Goal: Check status: Check status

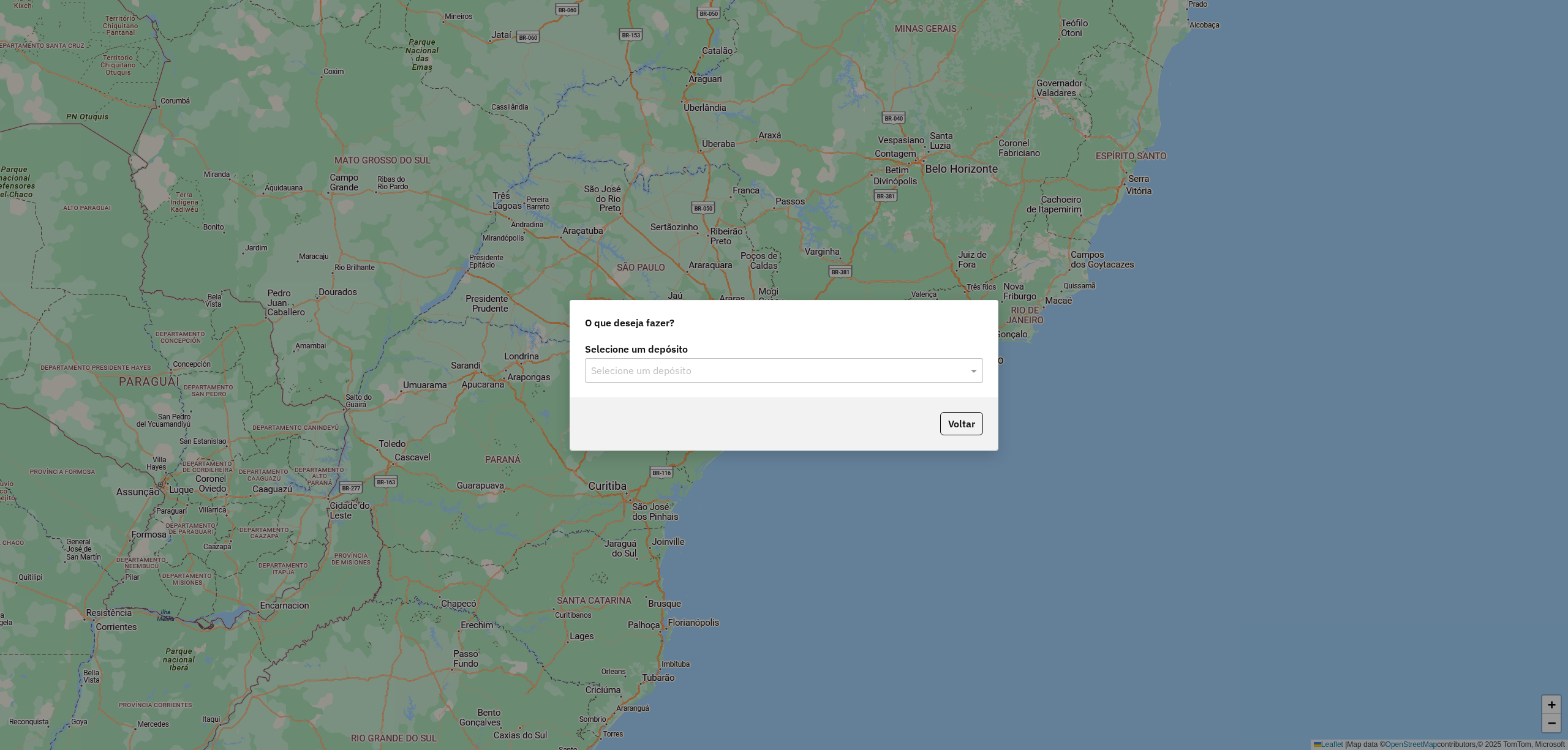
click at [694, 376] on input "text" at bounding box center [771, 371] width 361 height 15
click at [647, 402] on span "CDD [DATE] Novo" at bounding box center [628, 405] width 77 height 11
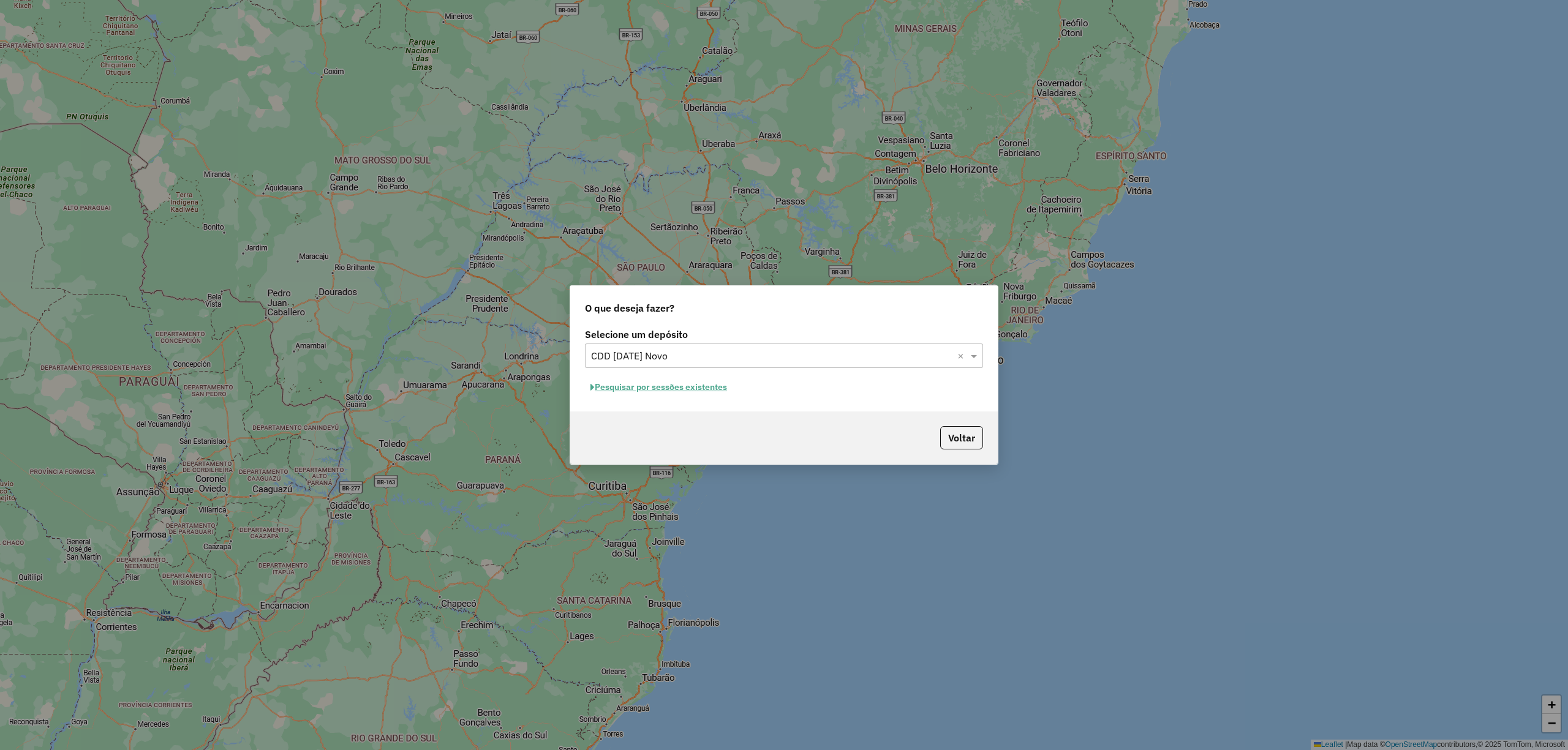
click at [706, 388] on button "Pesquisar por sessões existentes" at bounding box center [659, 387] width 148 height 19
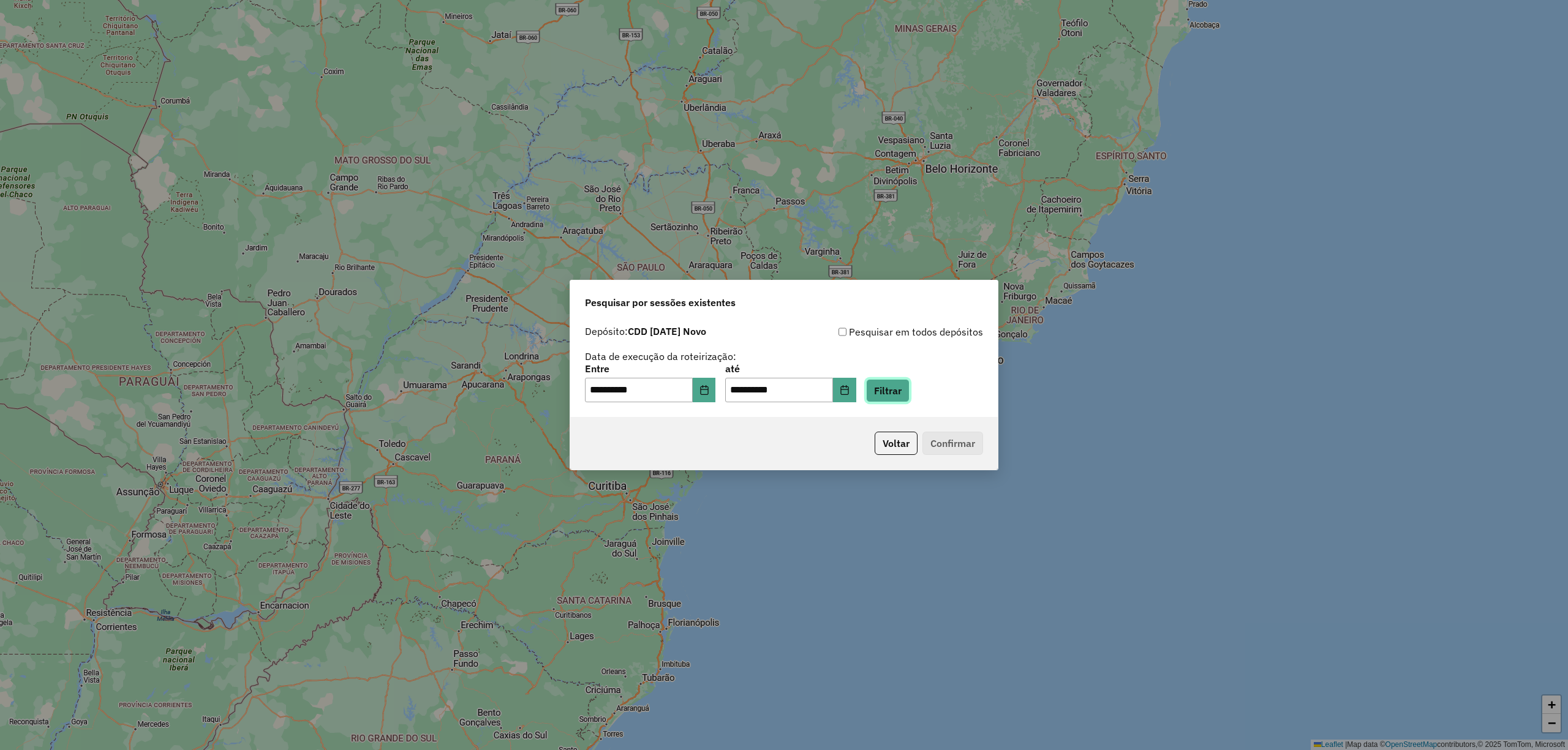
click at [904, 390] on button "Filtrar" at bounding box center [888, 390] width 44 height 24
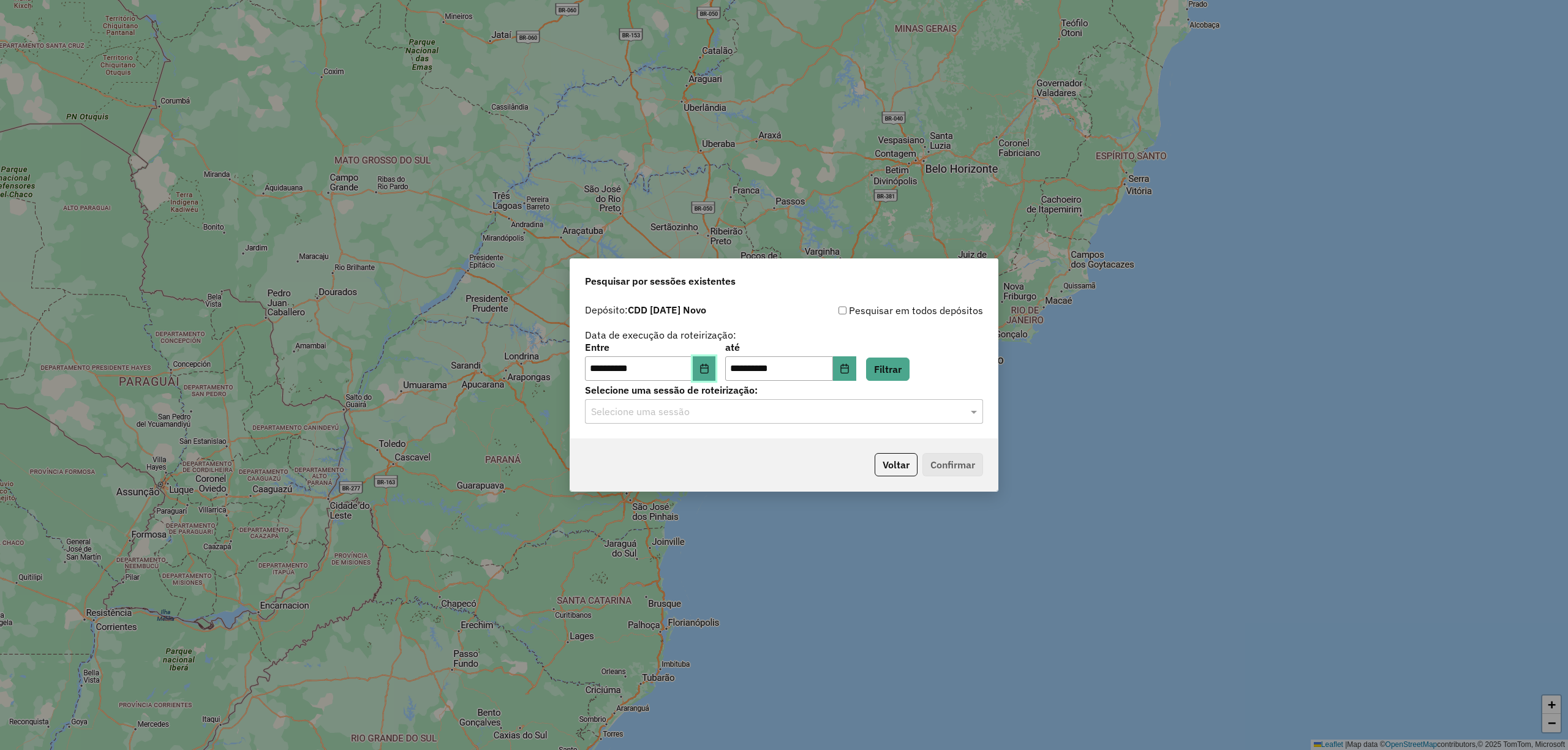
click at [708, 370] on icon "Choose Date" at bounding box center [704, 369] width 8 height 10
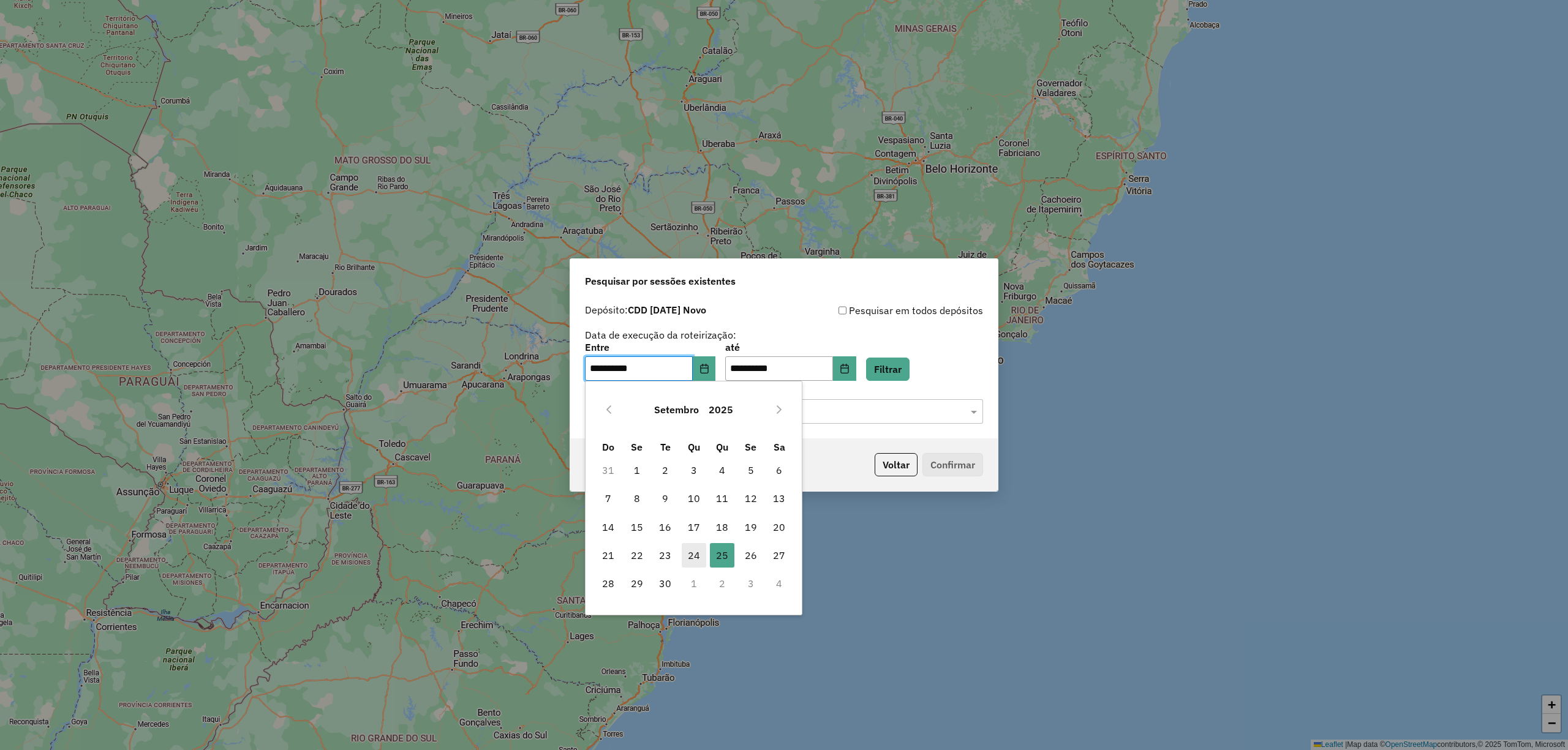
click at [693, 554] on span "24" at bounding box center [694, 555] width 24 height 24
type input "**********"
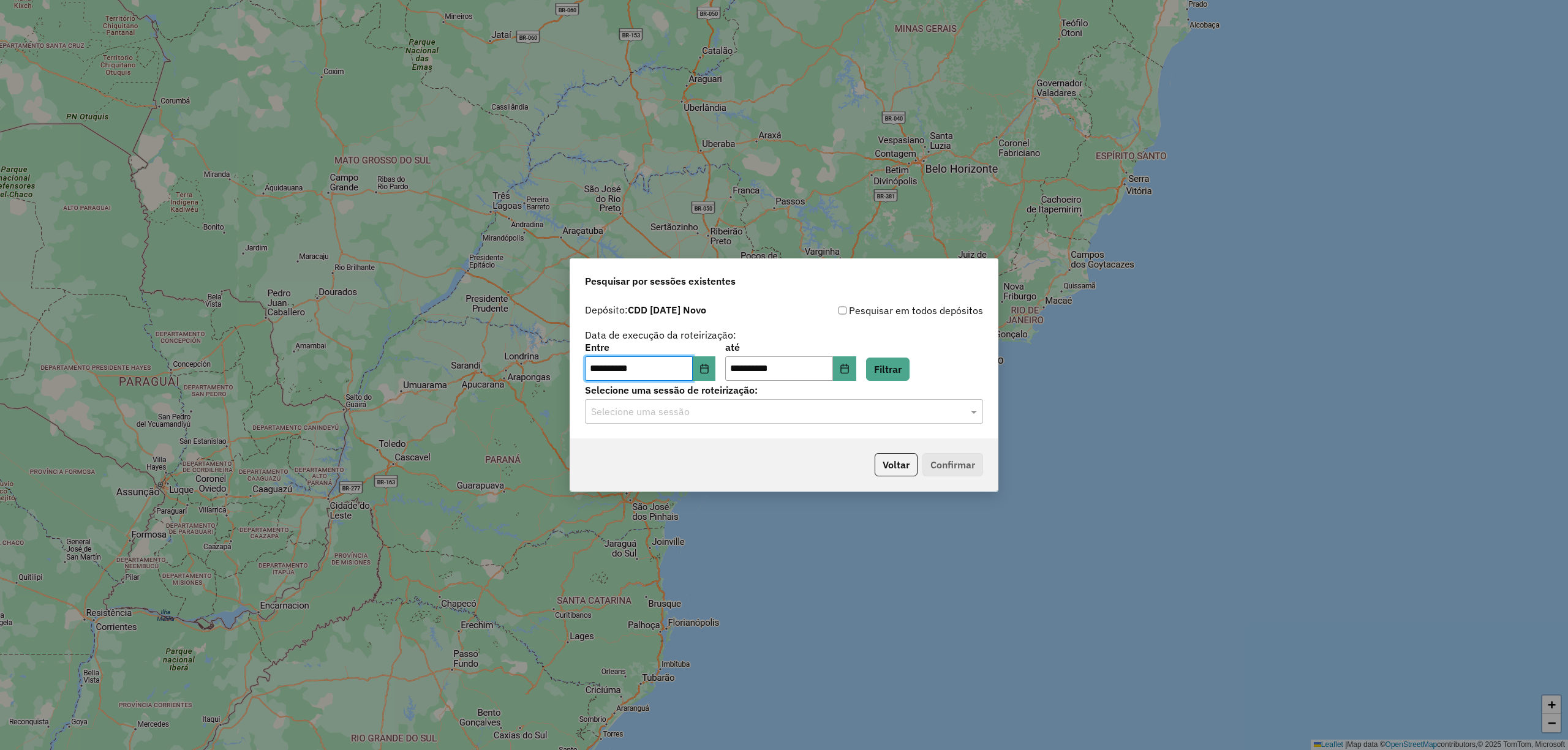
click at [693, 556] on div "**********" at bounding box center [784, 375] width 1568 height 750
click at [850, 370] on icon "Choose Date" at bounding box center [844, 369] width 10 height 10
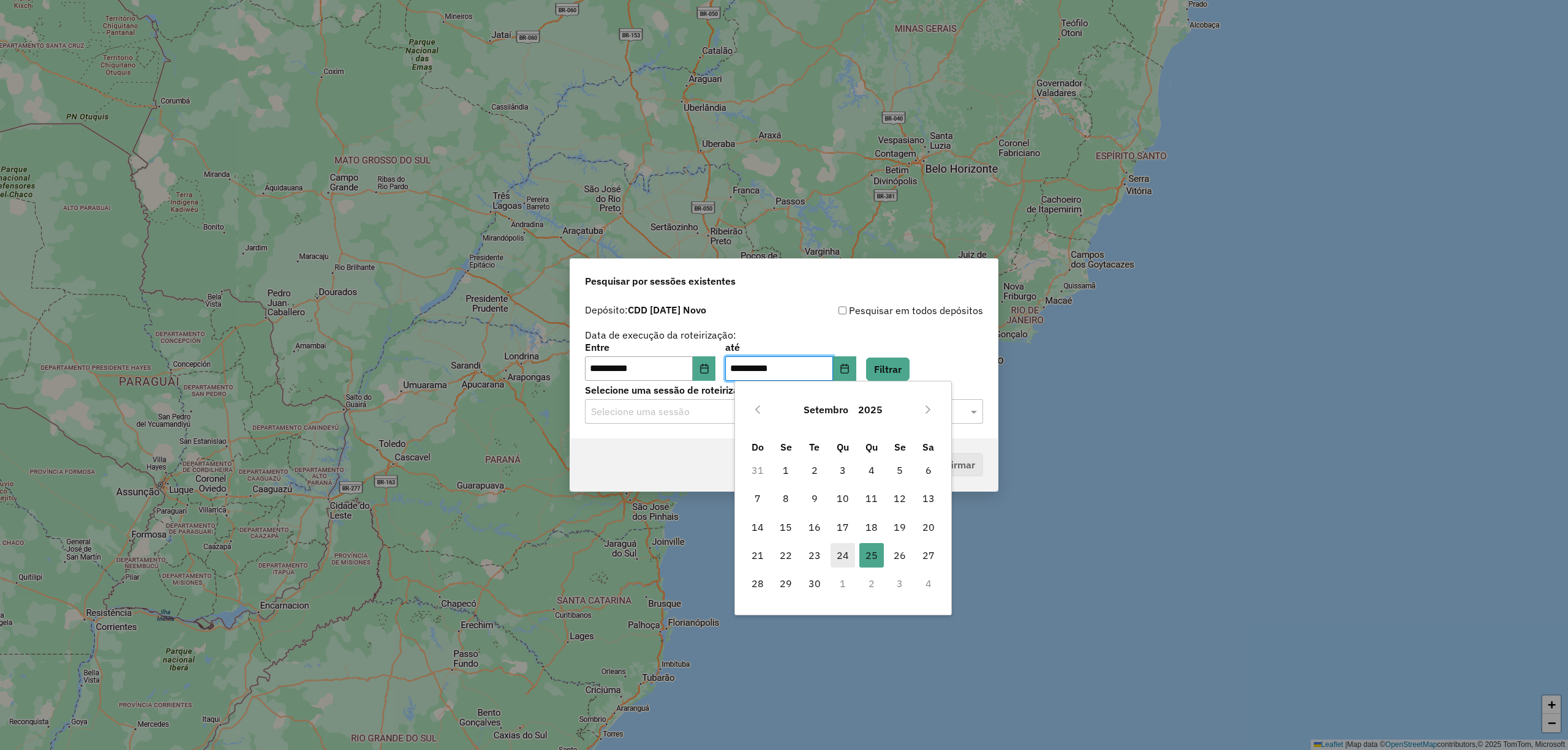
click at [842, 558] on span "24" at bounding box center [842, 555] width 24 height 24
type input "**********"
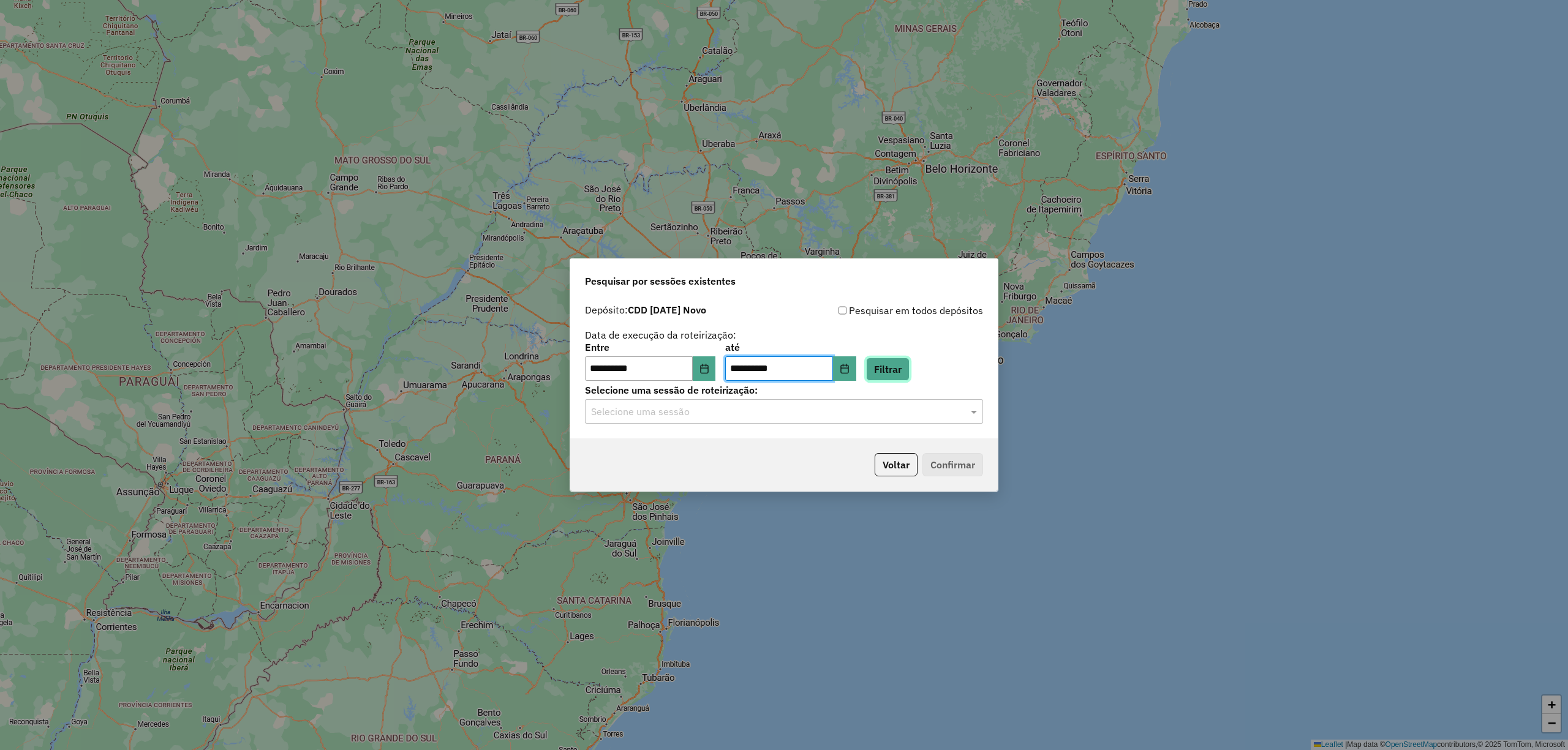
click at [910, 370] on button "Filtrar" at bounding box center [888, 369] width 44 height 24
click at [797, 403] on div "Selecione uma sessão" at bounding box center [784, 412] width 398 height 24
click at [667, 451] on span "1281828 - 24/09/2025 19:42" at bounding box center [638, 446] width 96 height 11
click at [958, 464] on button "Confirmar" at bounding box center [952, 464] width 61 height 24
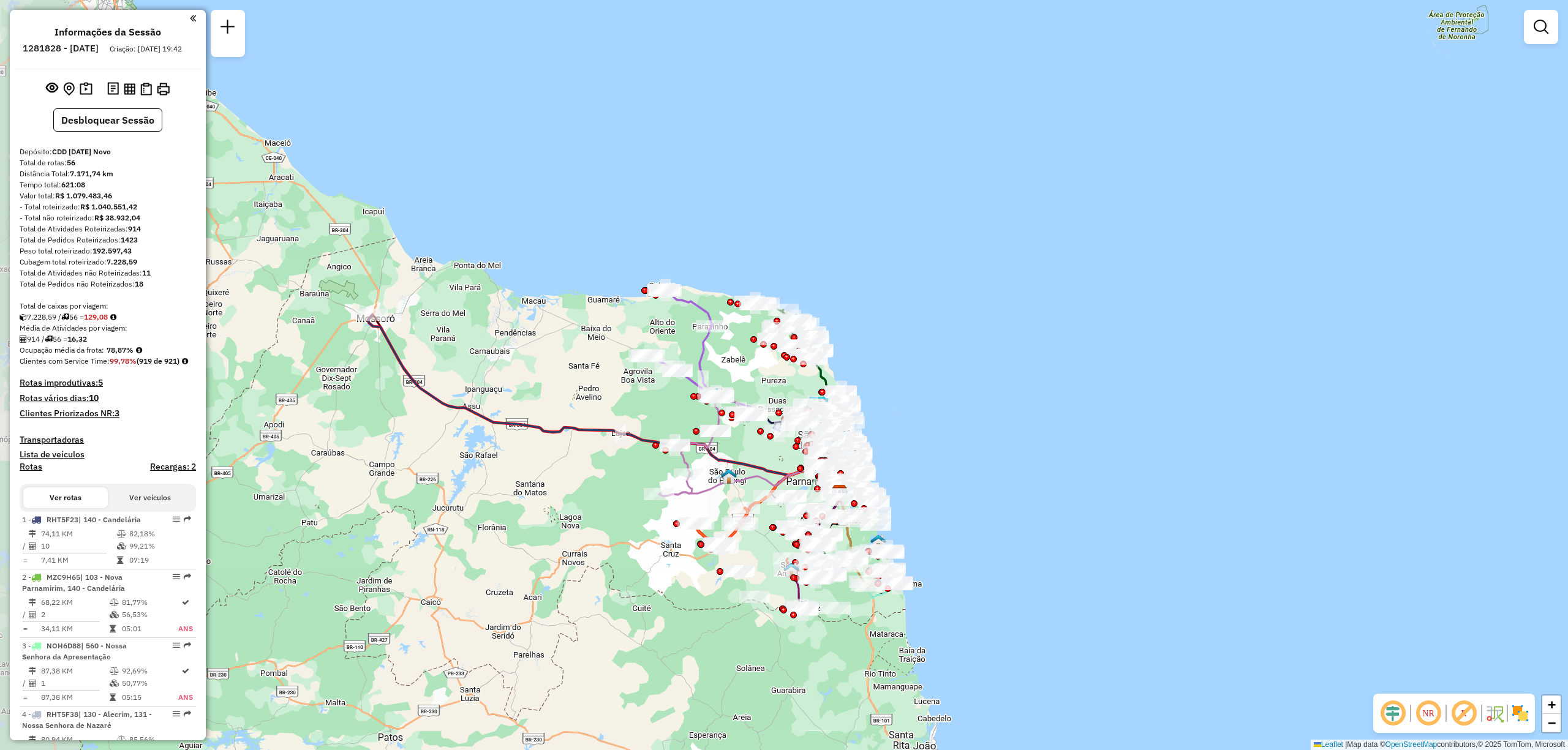
drag, startPoint x: 393, startPoint y: 490, endPoint x: 614, endPoint y: 587, distance: 241.4
click at [614, 587] on div "Janela de atendimento Grade de atendimento Capacidade Transportadoras Veículos …" at bounding box center [784, 375] width 1568 height 750
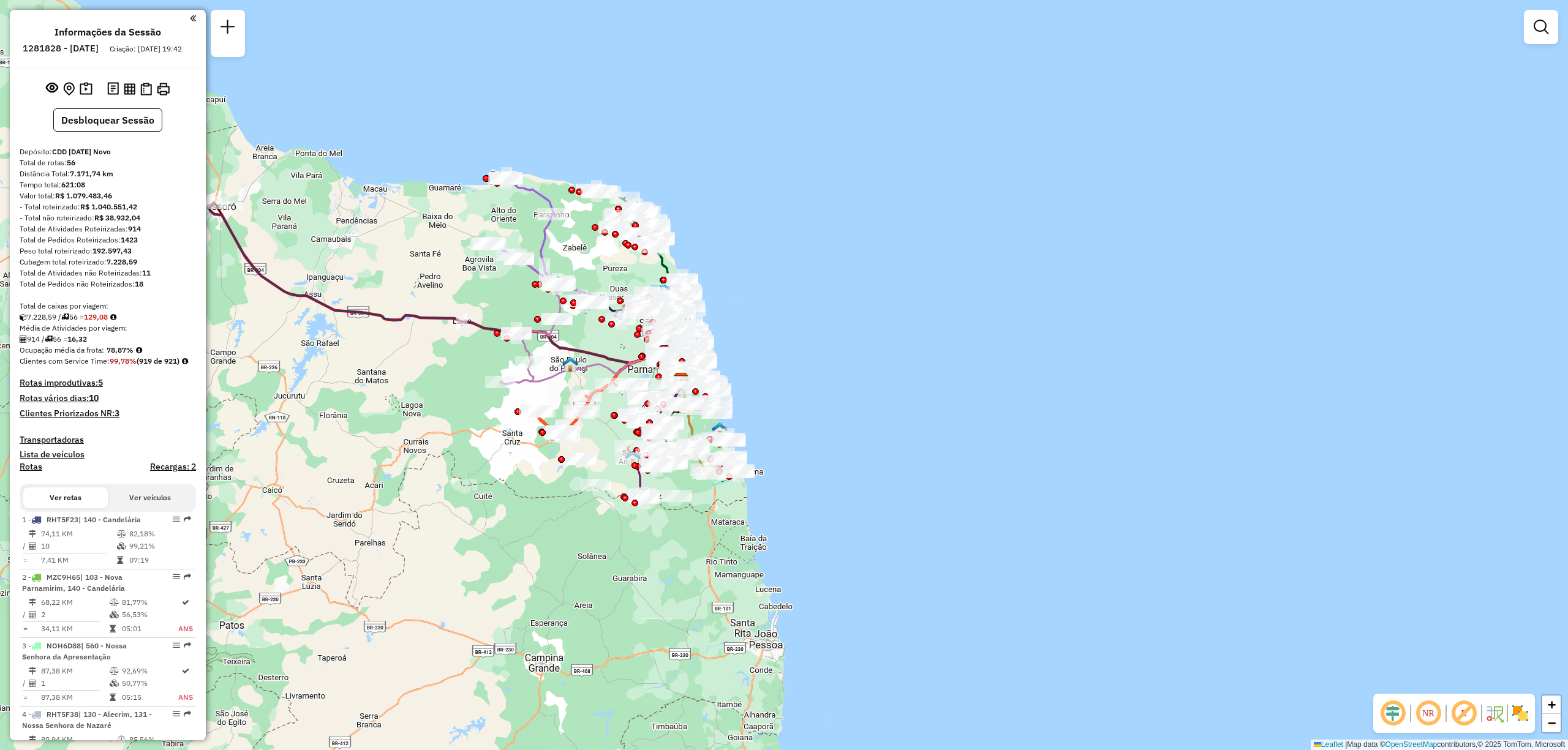
drag, startPoint x: 632, startPoint y: 645, endPoint x: 473, endPoint y: 518, distance: 203.5
click at [473, 523] on div "Janela de atendimento Grade de atendimento Capacidade Transportadoras Veículos …" at bounding box center [784, 375] width 1568 height 750
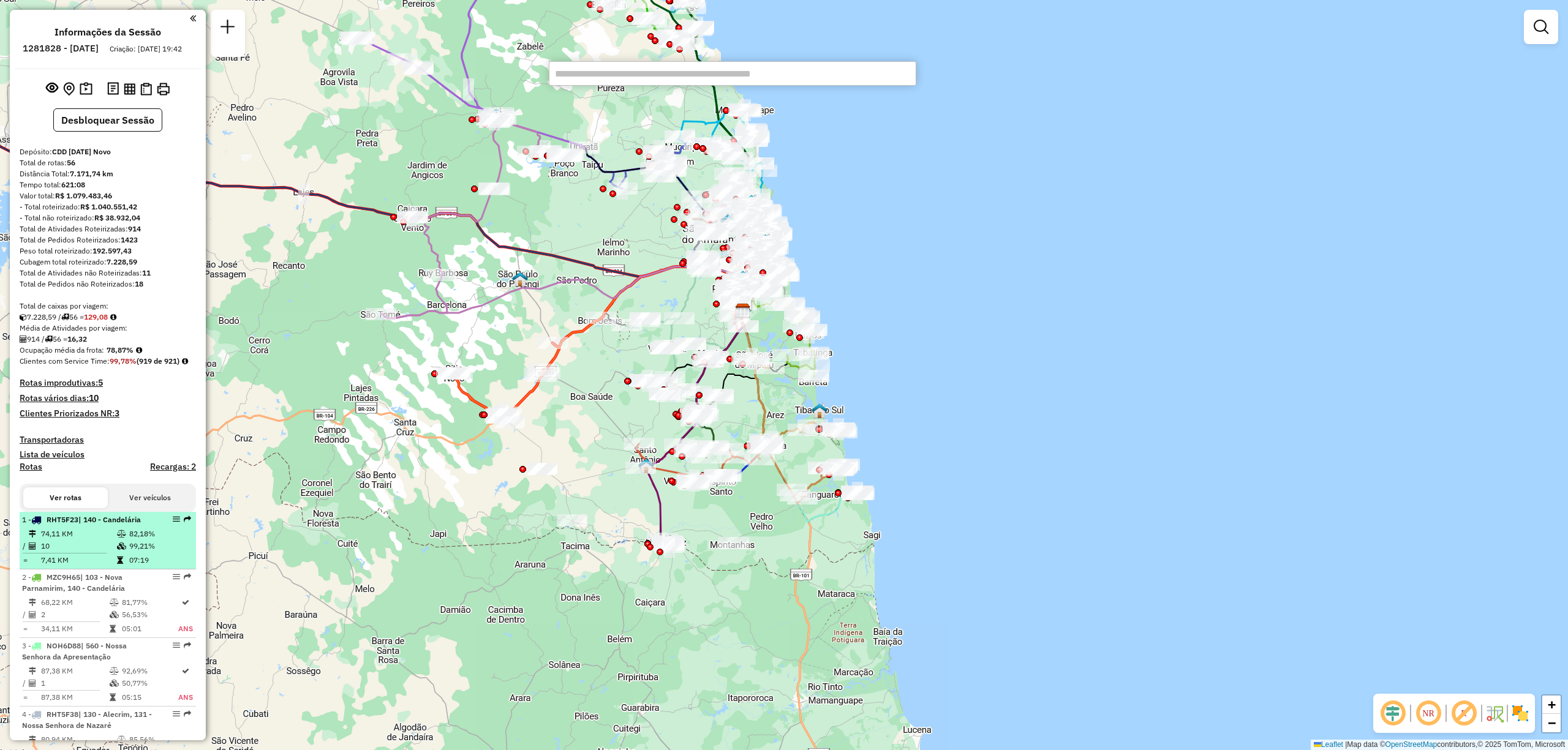
type input "*"
click at [149, 508] on button "Ver veículos" at bounding box center [150, 498] width 84 height 21
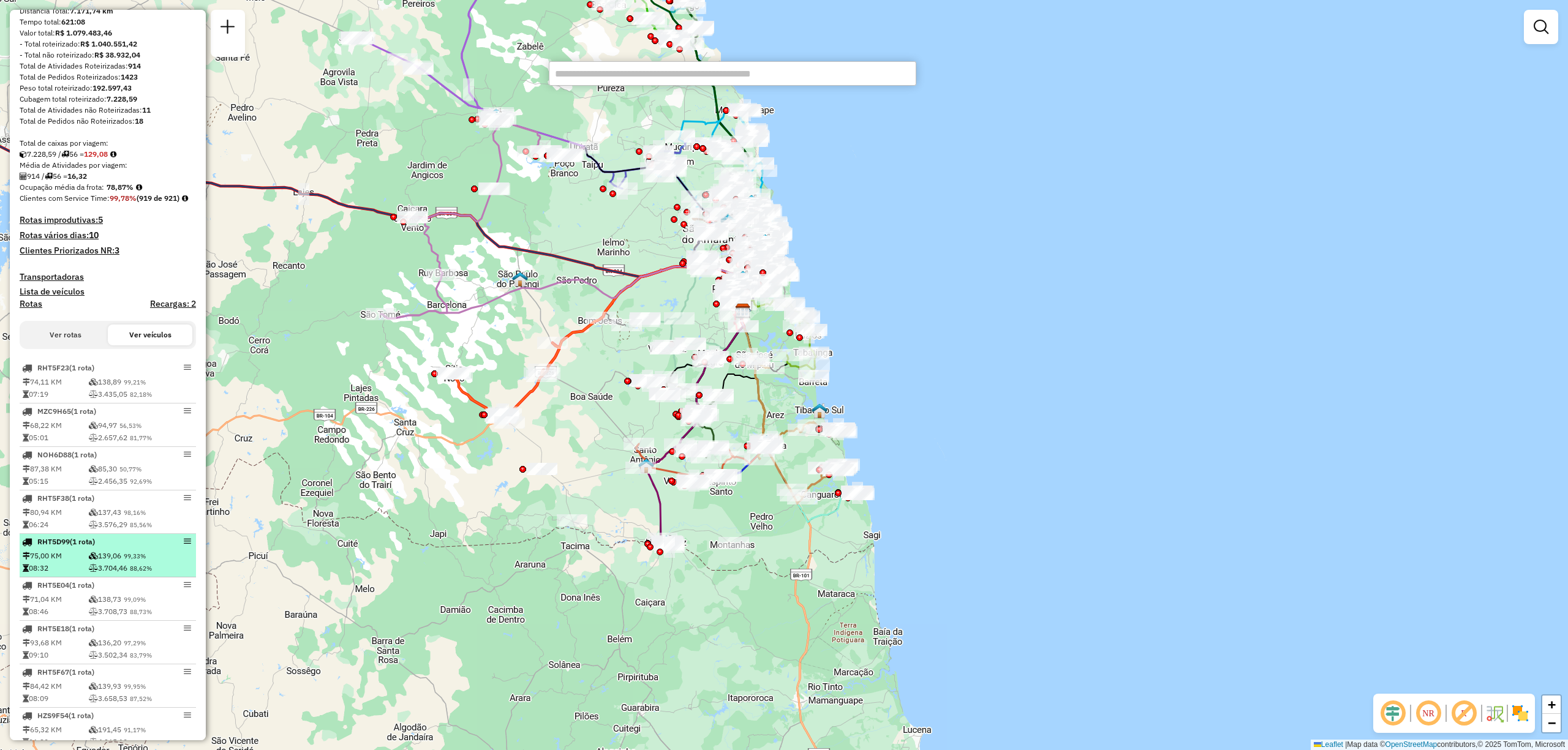
scroll to position [245, 0]
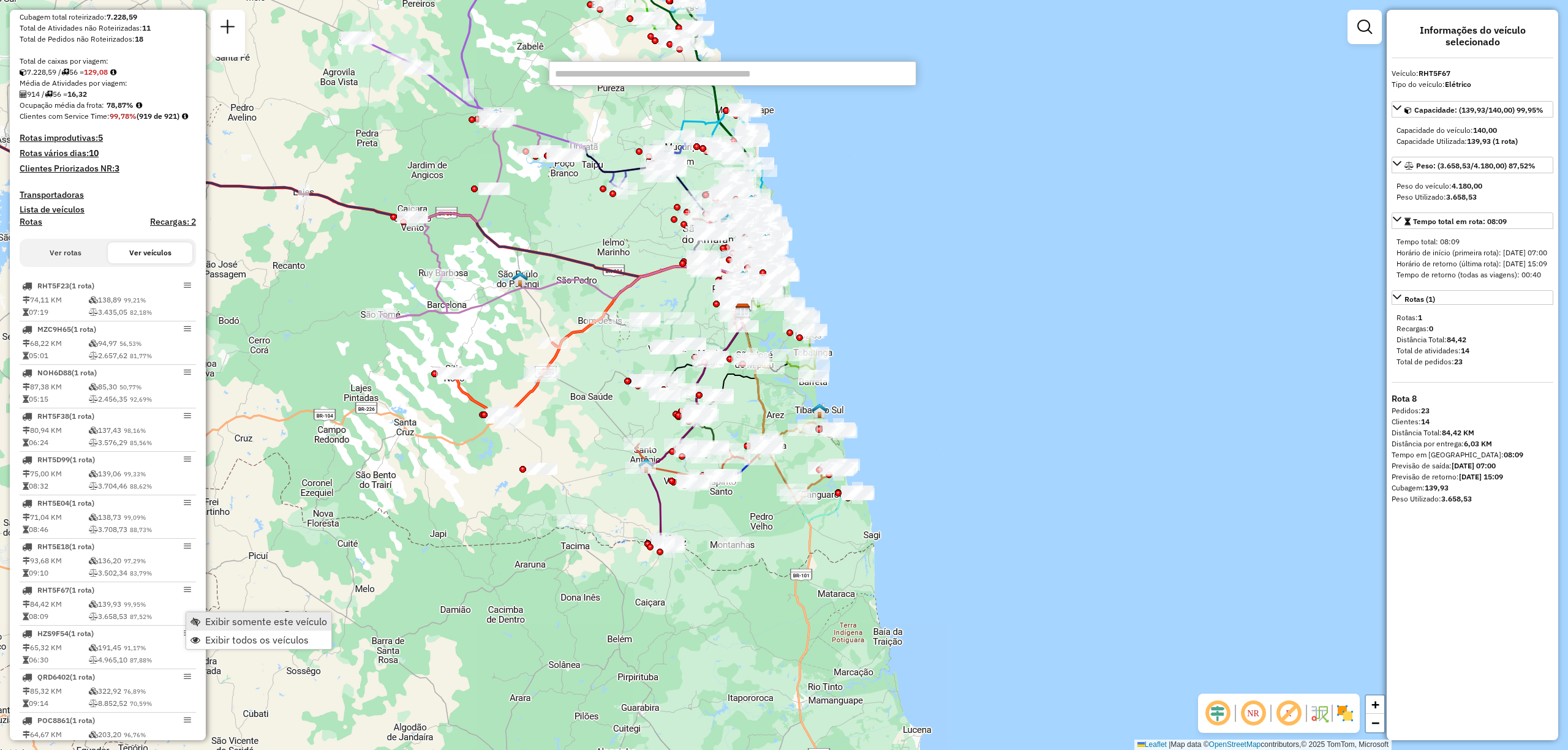
click at [239, 626] on span "Exibir somente este veículo" at bounding box center [266, 622] width 122 height 10
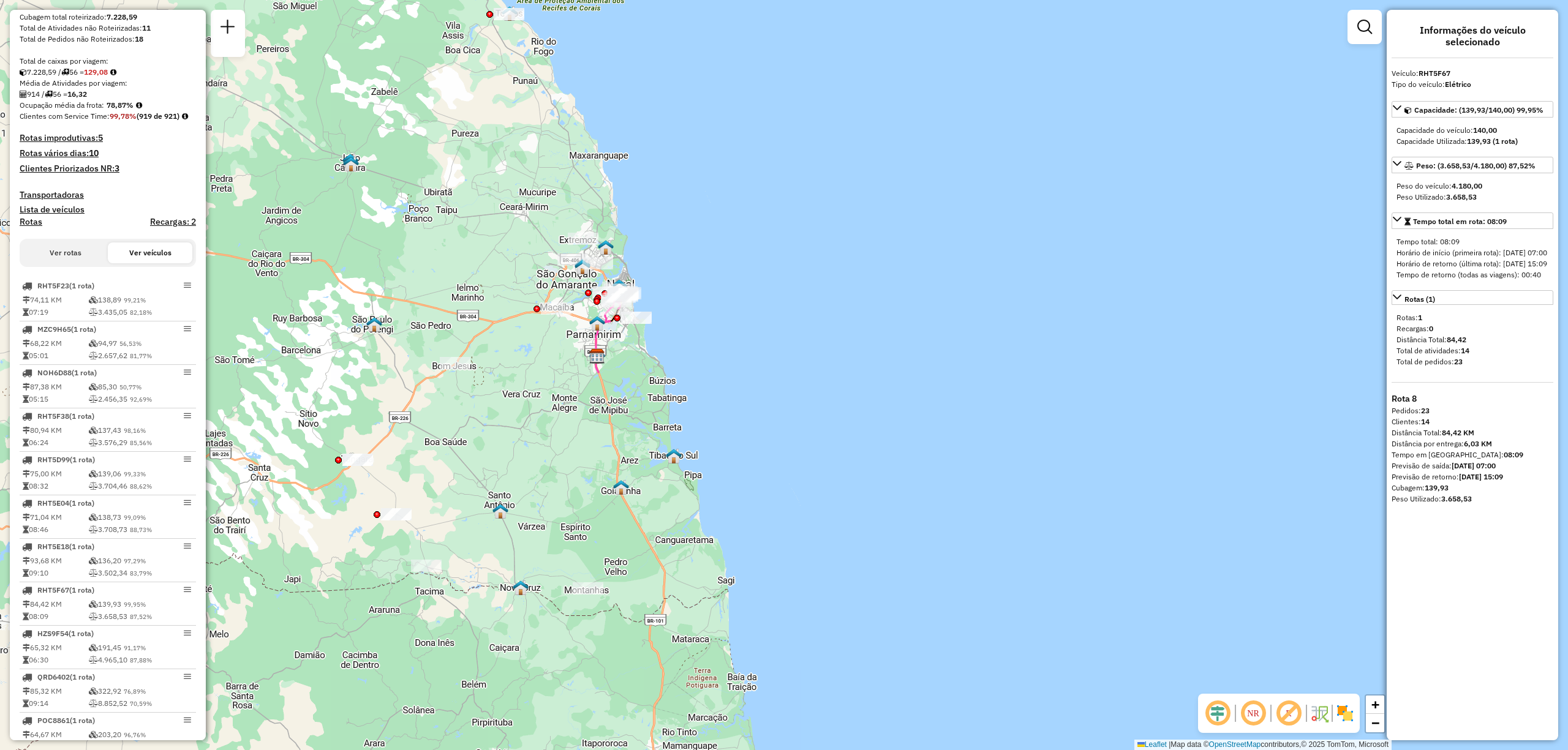
drag, startPoint x: 727, startPoint y: 349, endPoint x: 573, endPoint y: 392, distance: 159.9
click at [579, 395] on div "Janela de atendimento Grade de atendimento Capacidade Transportadoras Veículos …" at bounding box center [784, 375] width 1568 height 750
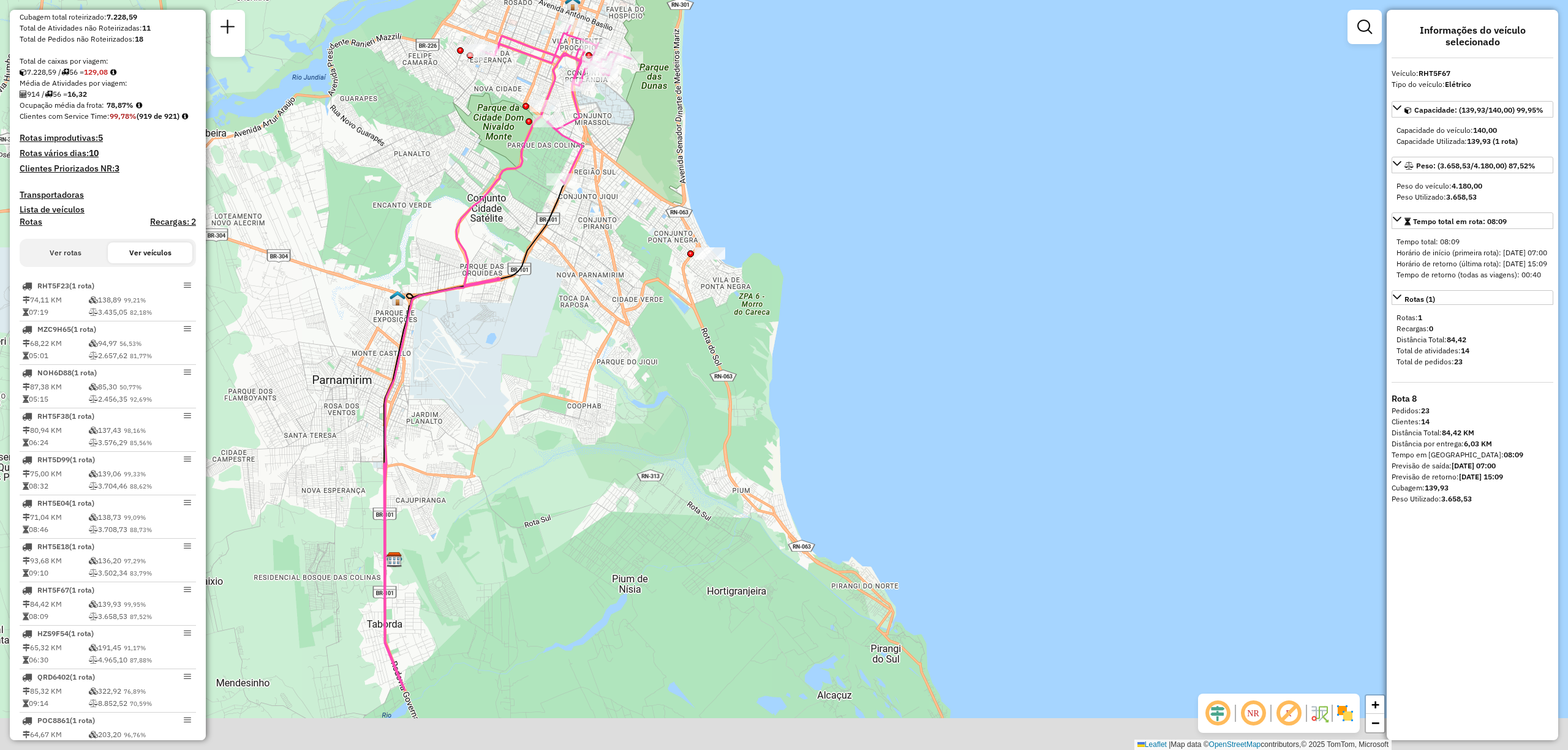
drag, startPoint x: 587, startPoint y: 515, endPoint x: 660, endPoint y: 329, distance: 199.8
click at [660, 329] on div "Janela de atendimento Grade de atendimento Capacidade Transportadoras Veículos …" at bounding box center [784, 375] width 1568 height 750
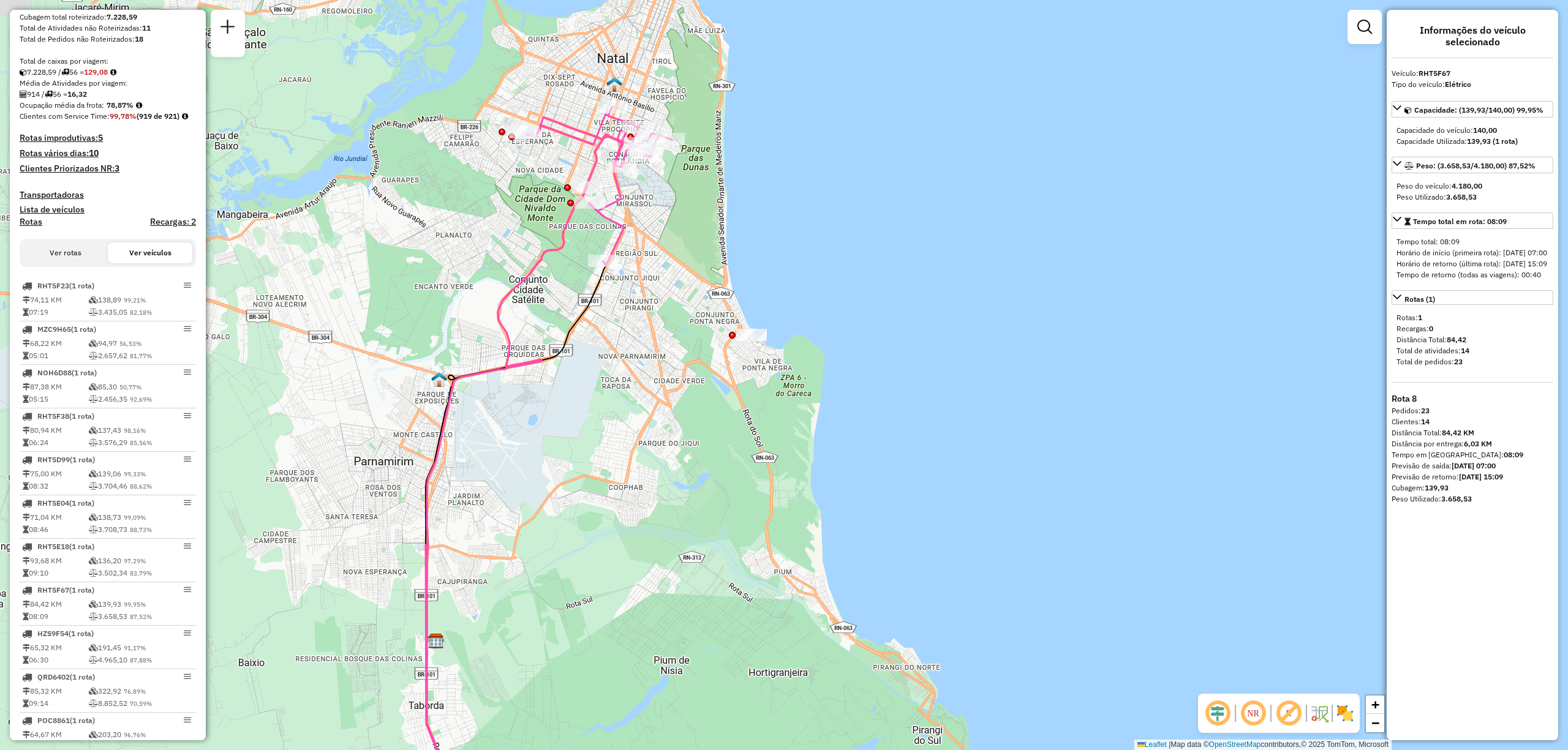
drag, startPoint x: 627, startPoint y: 236, endPoint x: 606, endPoint y: 360, distance: 125.8
click at [625, 365] on div "Janela de atendimento Grade de atendimento Capacidade Transportadoras Veículos …" at bounding box center [784, 375] width 1568 height 750
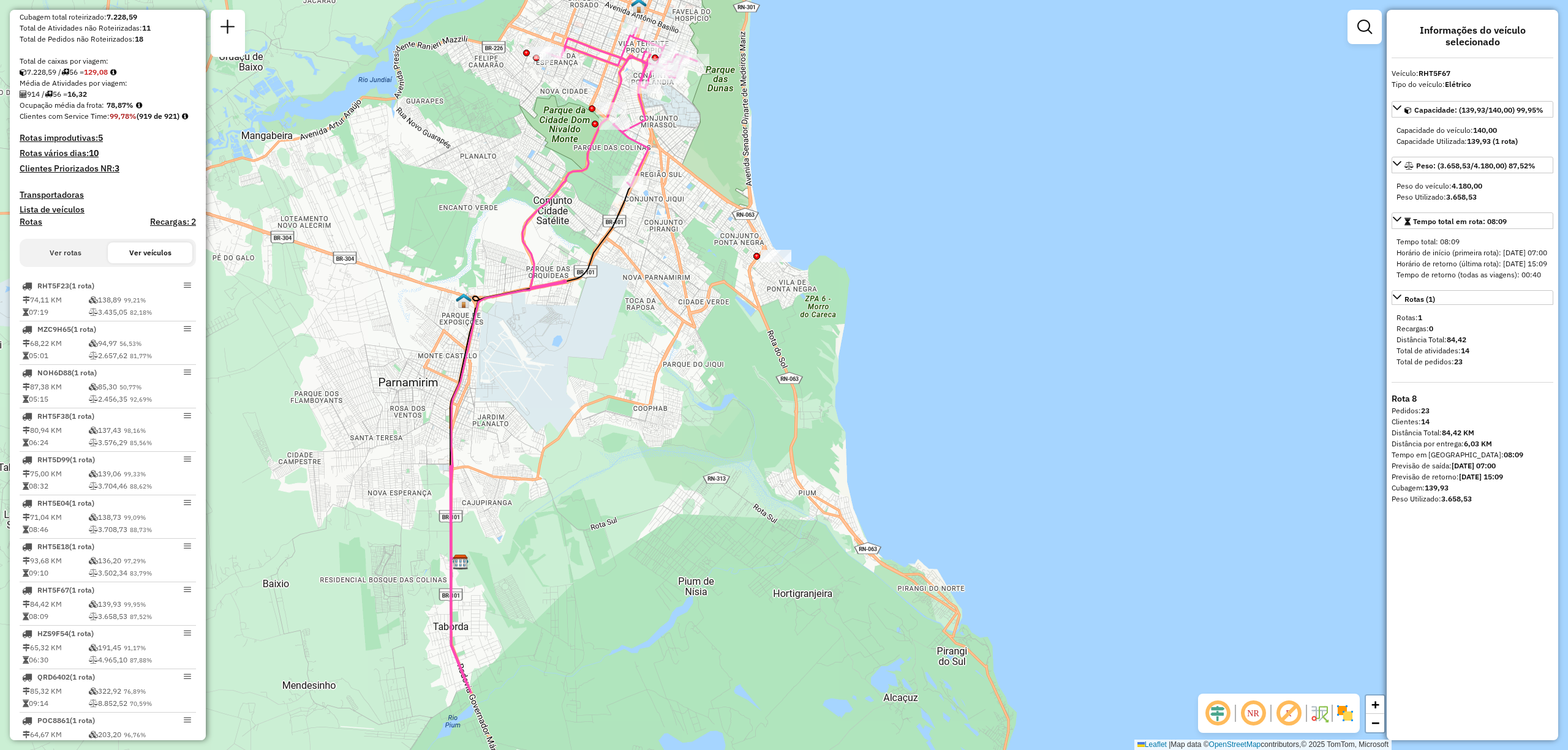
drag, startPoint x: 498, startPoint y: 664, endPoint x: 519, endPoint y: 601, distance: 66.4
click at [519, 601] on div "Janela de atendimento Grade de atendimento Capacidade Transportadoras Veículos …" at bounding box center [784, 375] width 1568 height 750
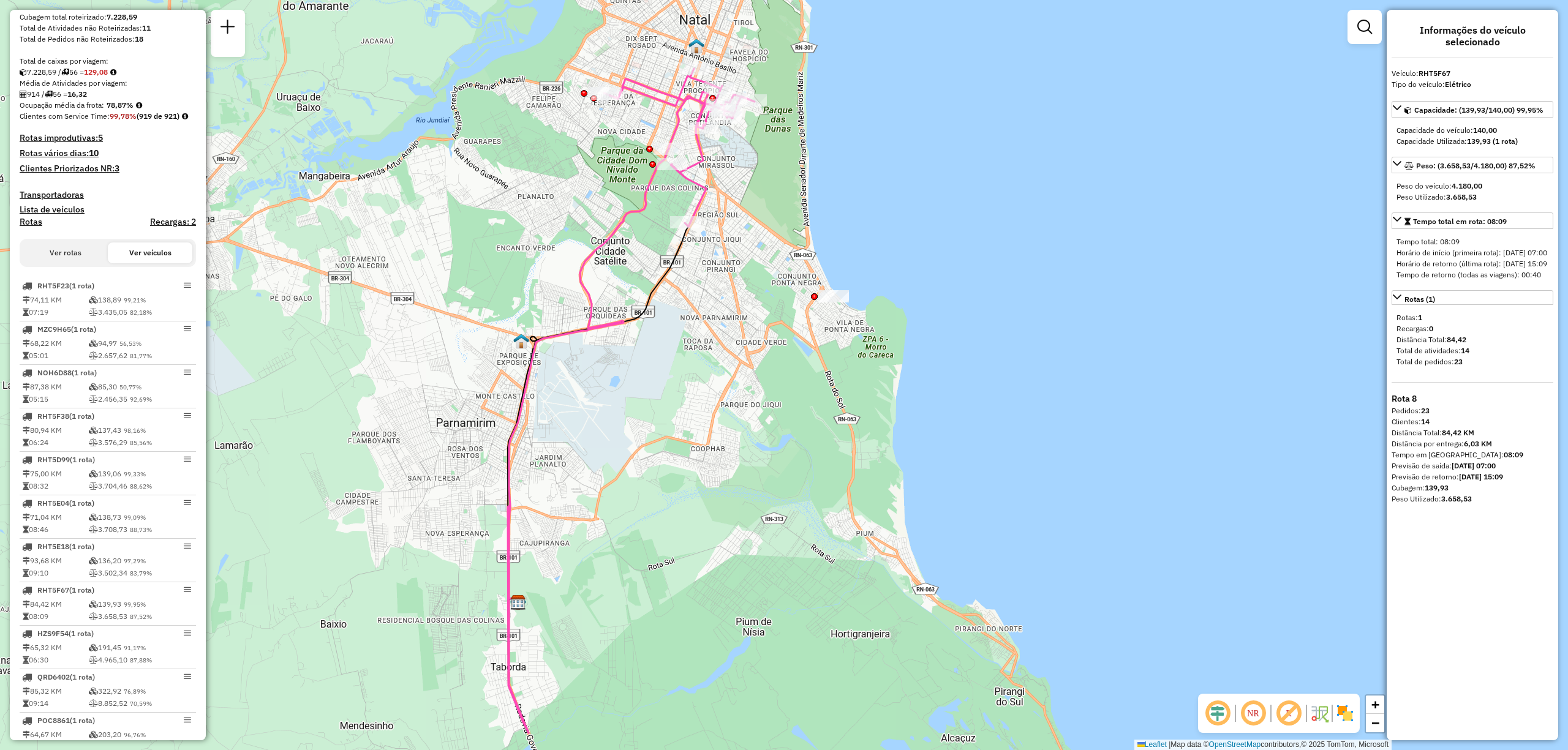
drag, startPoint x: 670, startPoint y: 308, endPoint x: 727, endPoint y: 343, distance: 66.9
click at [727, 343] on div "Janela de atendimento Grade de atendimento Capacidade Transportadoras Veículos …" at bounding box center [784, 375] width 1568 height 750
